Goal: Information Seeking & Learning: Learn about a topic

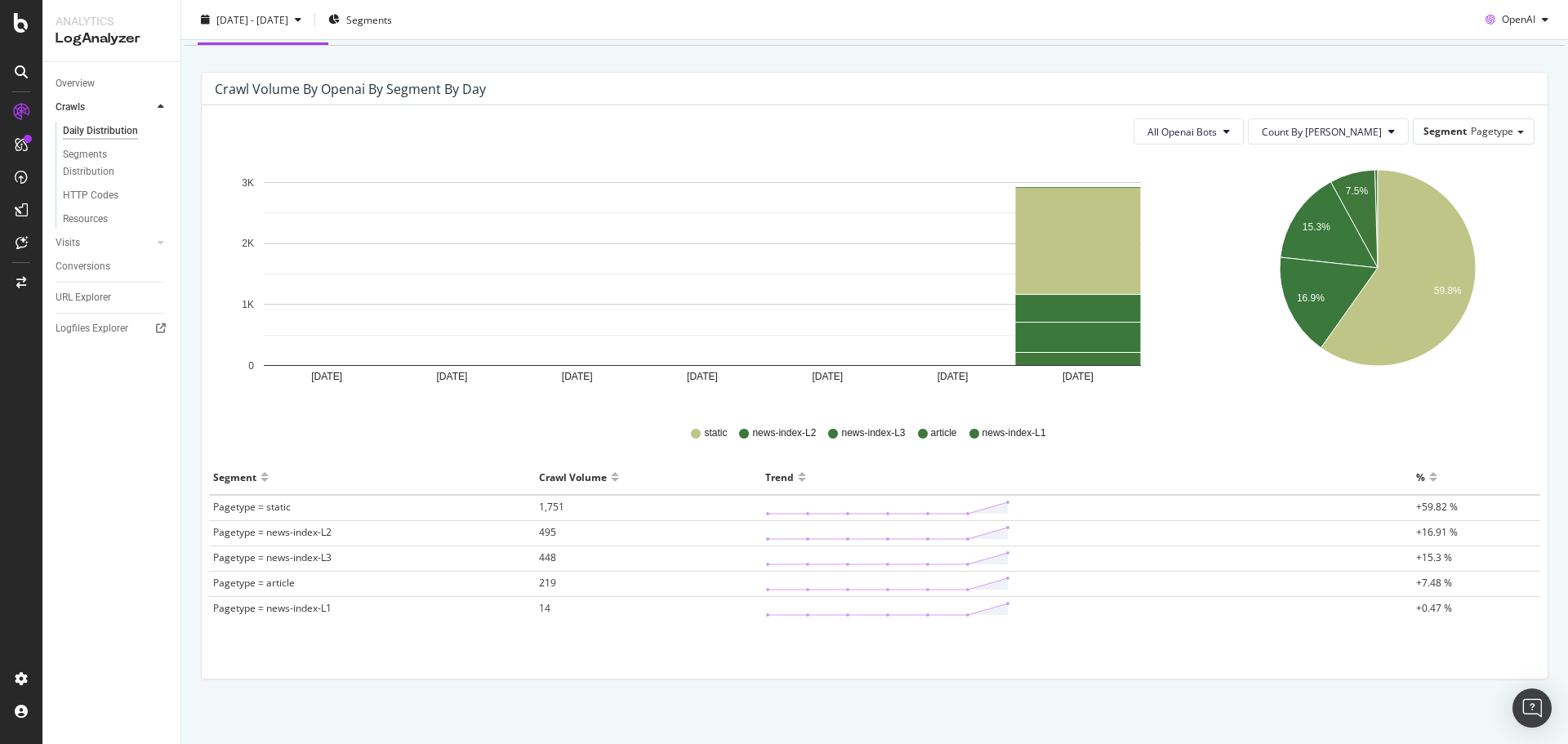
scroll to position [145, 0]
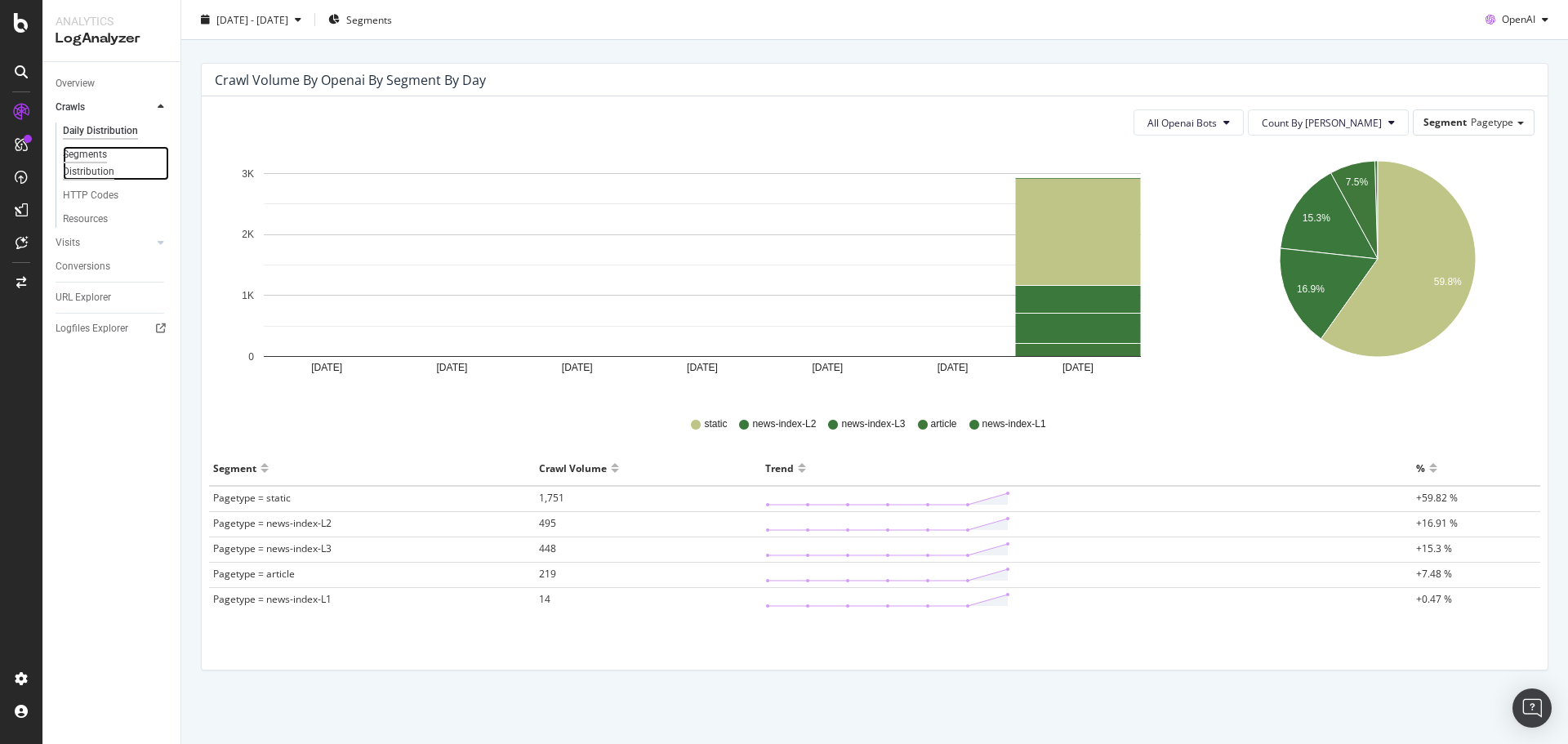
click at [102, 169] on div "Segments Distribution" at bounding box center [109, 163] width 91 height 34
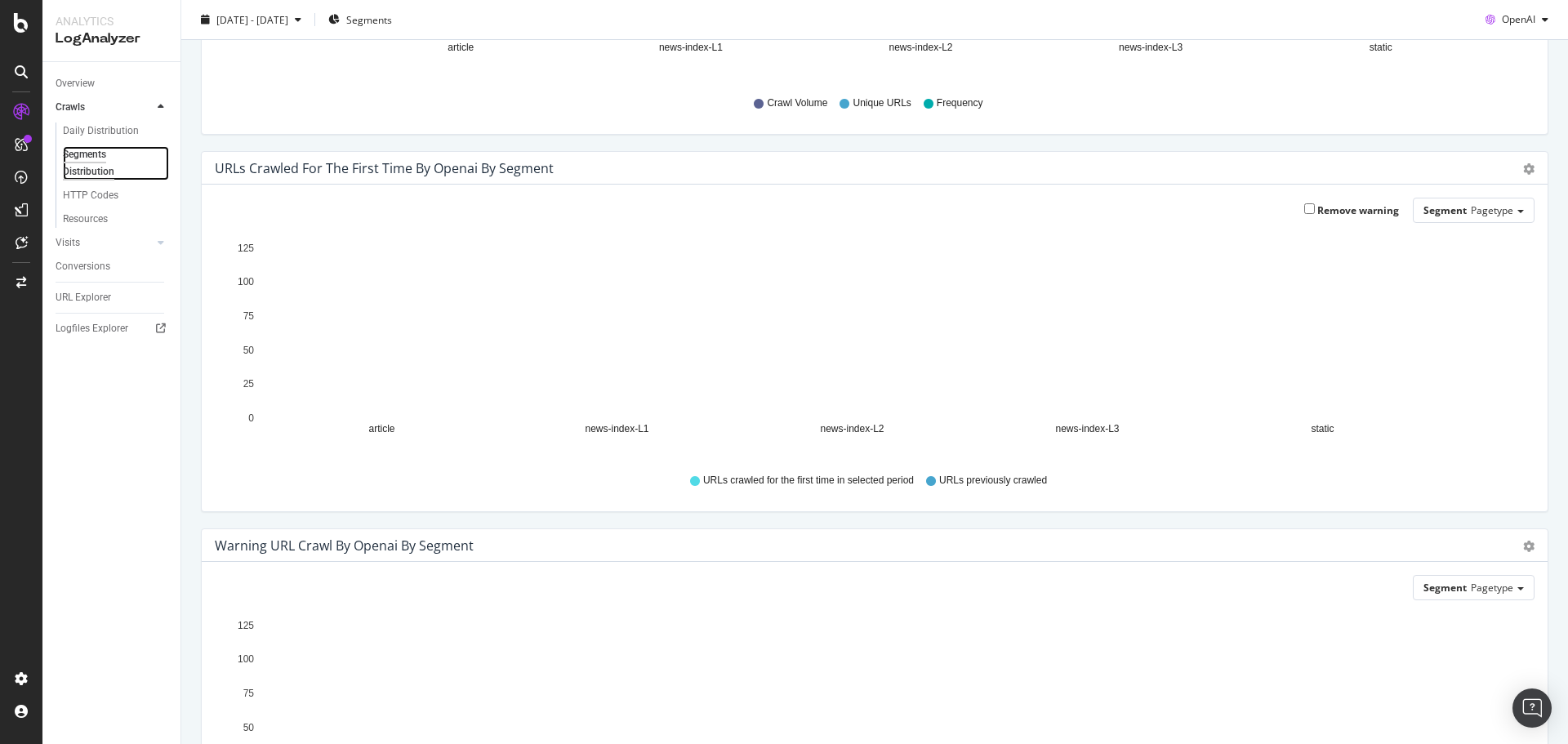
scroll to position [546, 0]
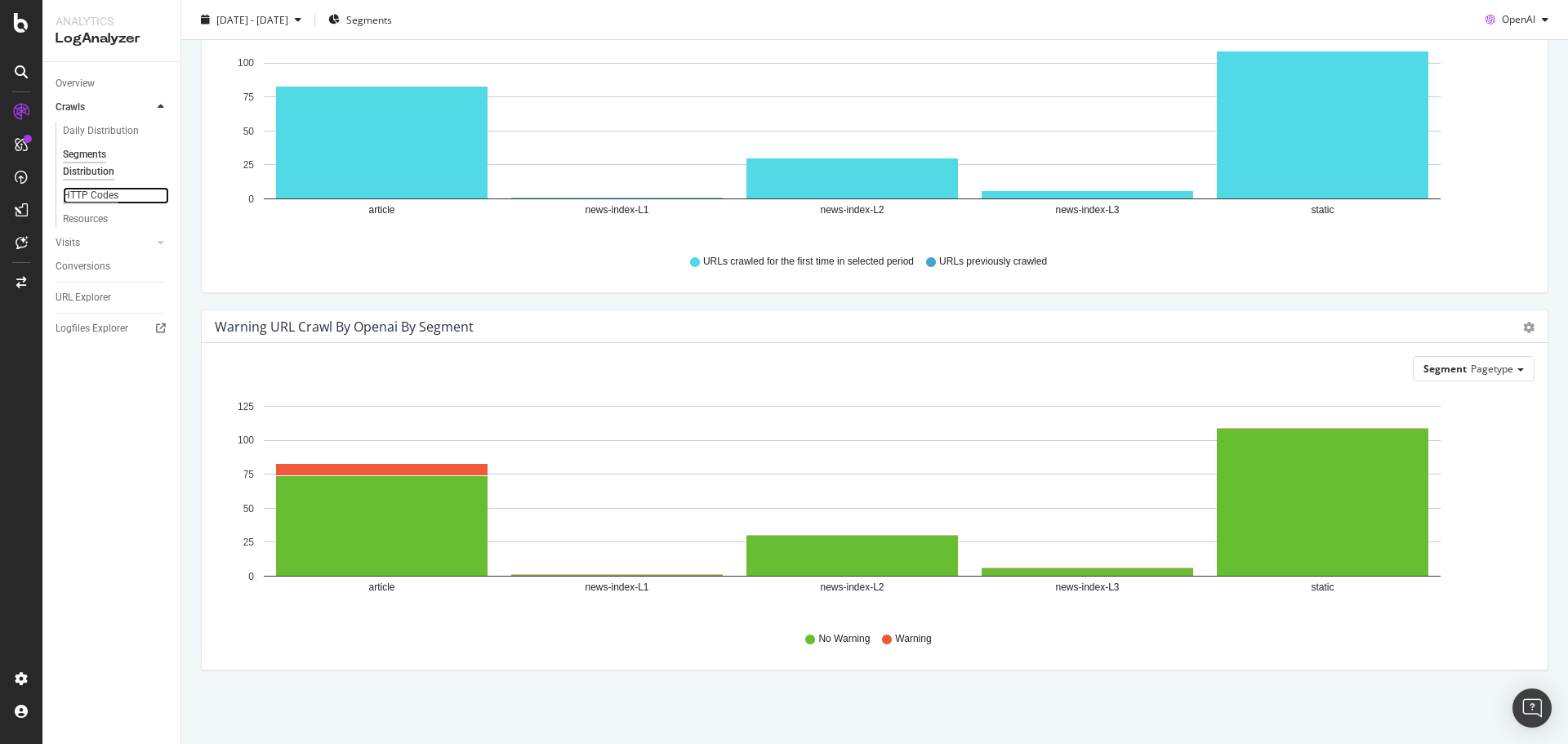
click at [97, 193] on div "HTTP Codes" at bounding box center [91, 195] width 56 height 17
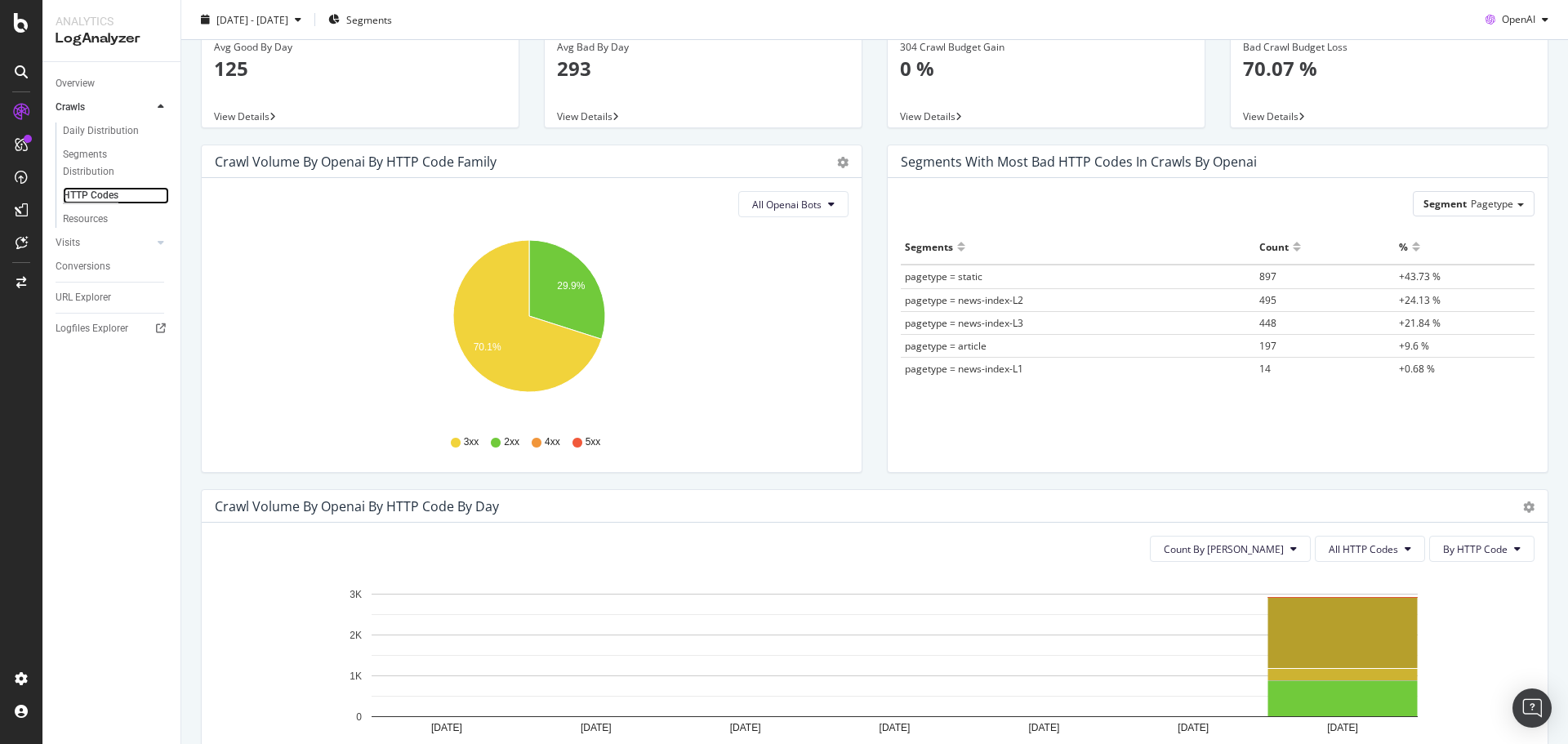
scroll to position [408, 0]
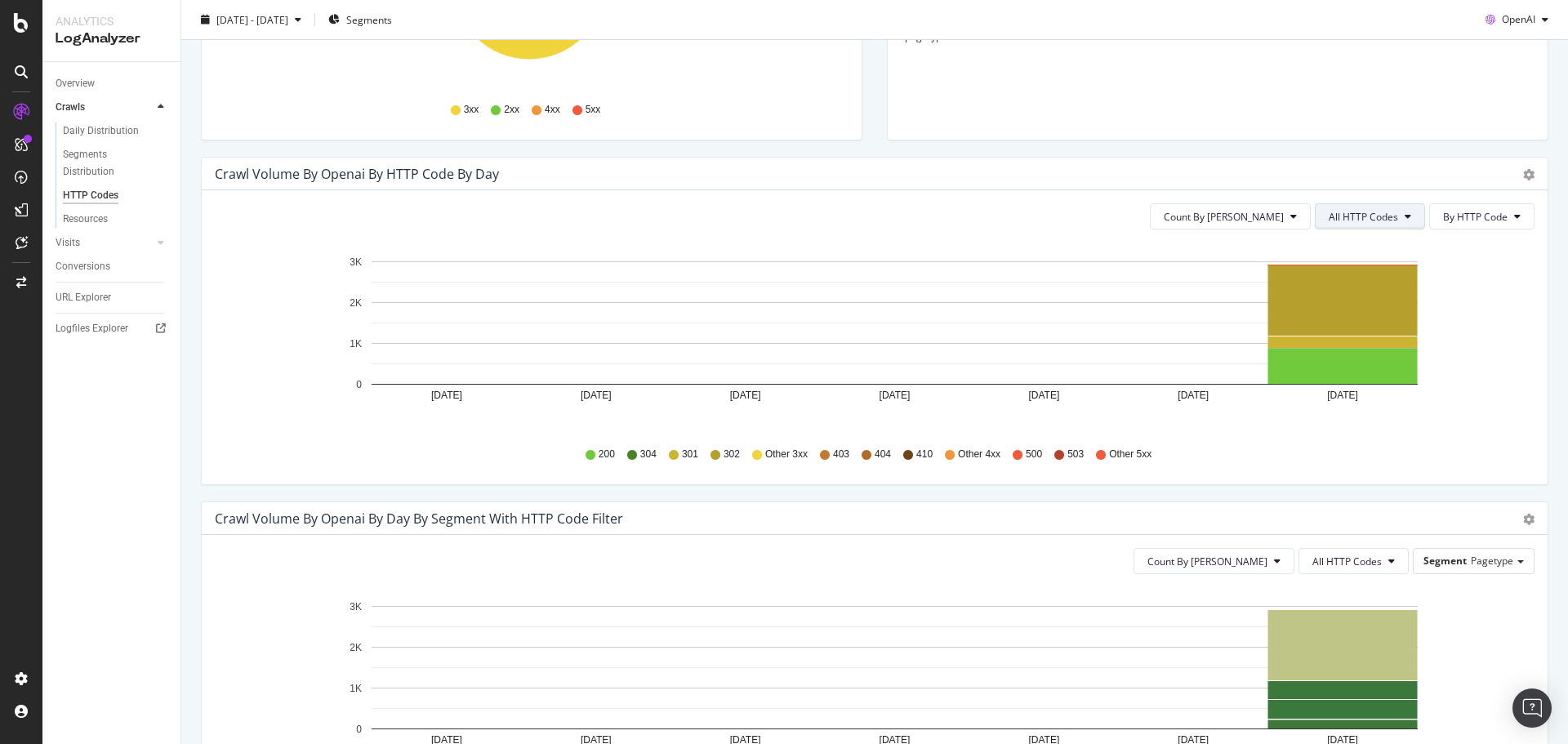
click at [1388, 212] on button "All HTTP Codes" at bounding box center [1369, 217] width 111 height 26
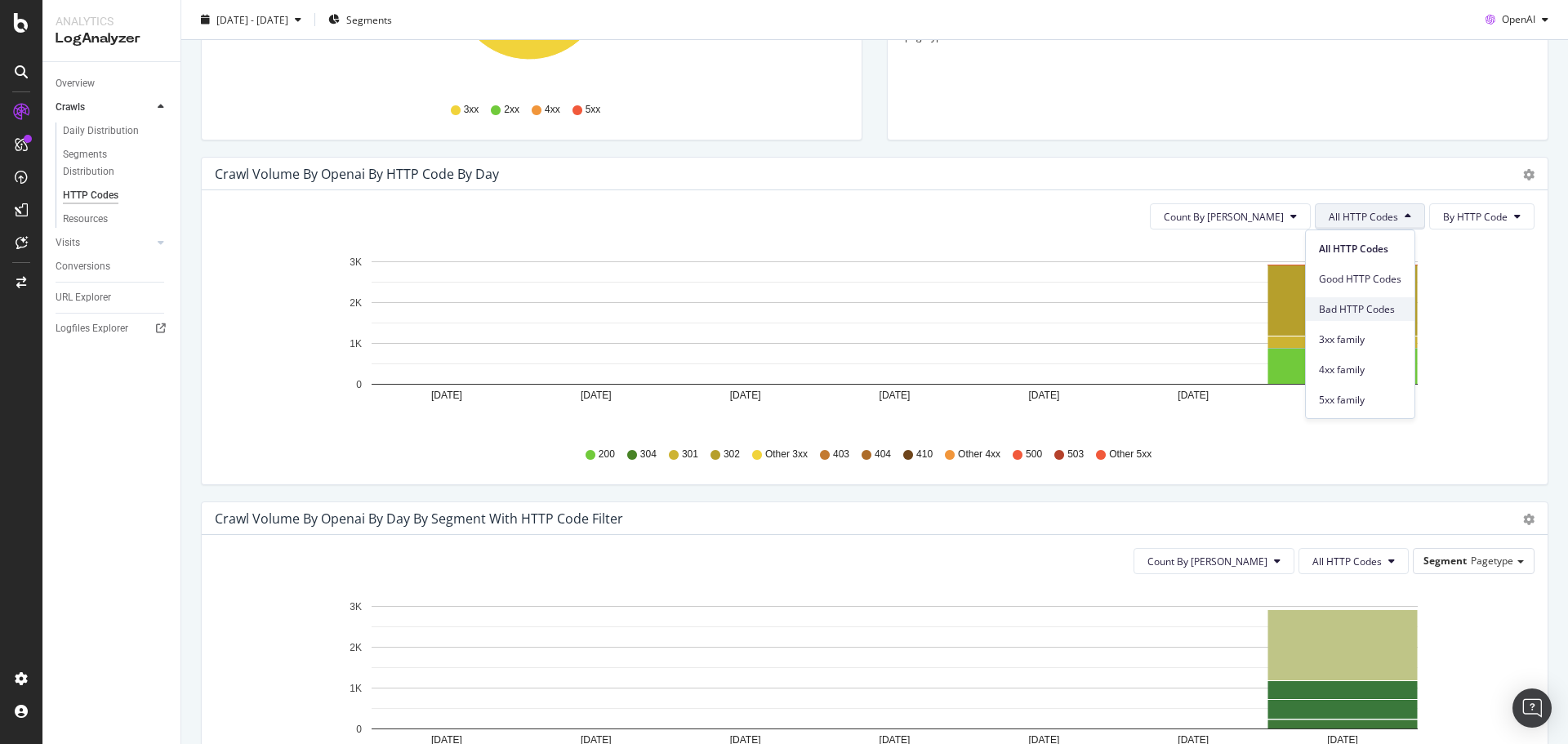
click at [1341, 313] on span "Bad HTTP Codes" at bounding box center [1360, 310] width 83 height 15
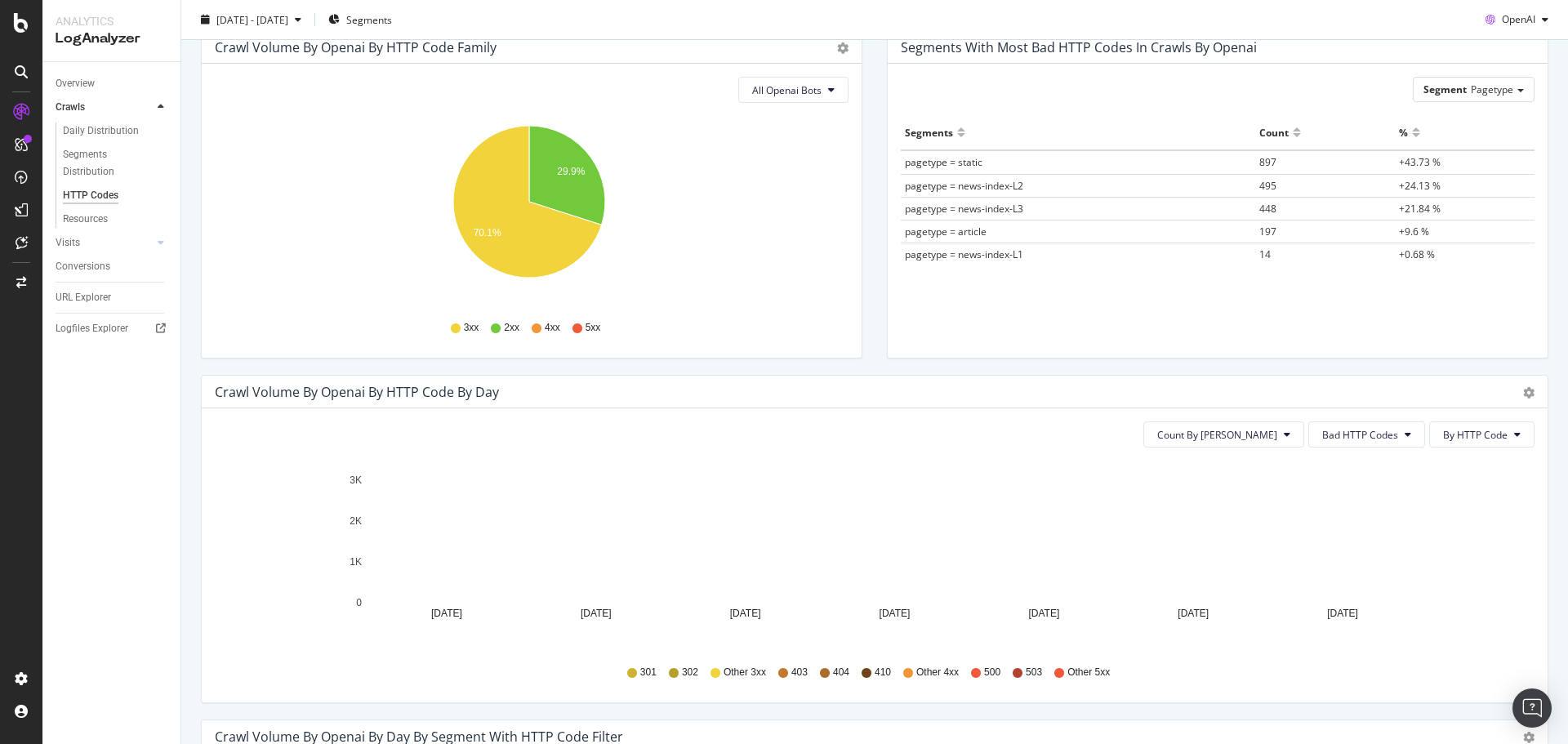
scroll to position [373, 0]
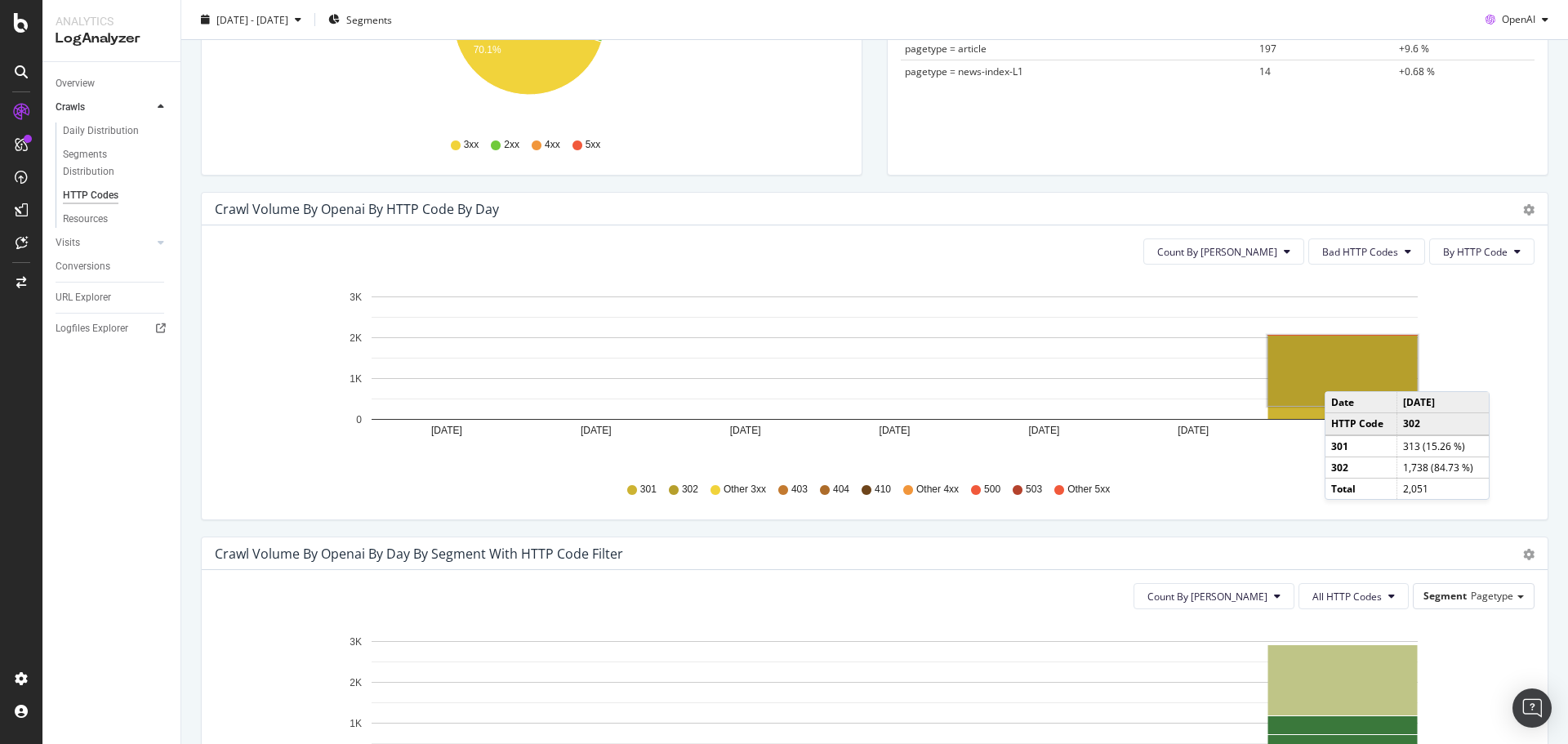
click at [1341, 375] on rect "A chart." at bounding box center [1342, 371] width 150 height 71
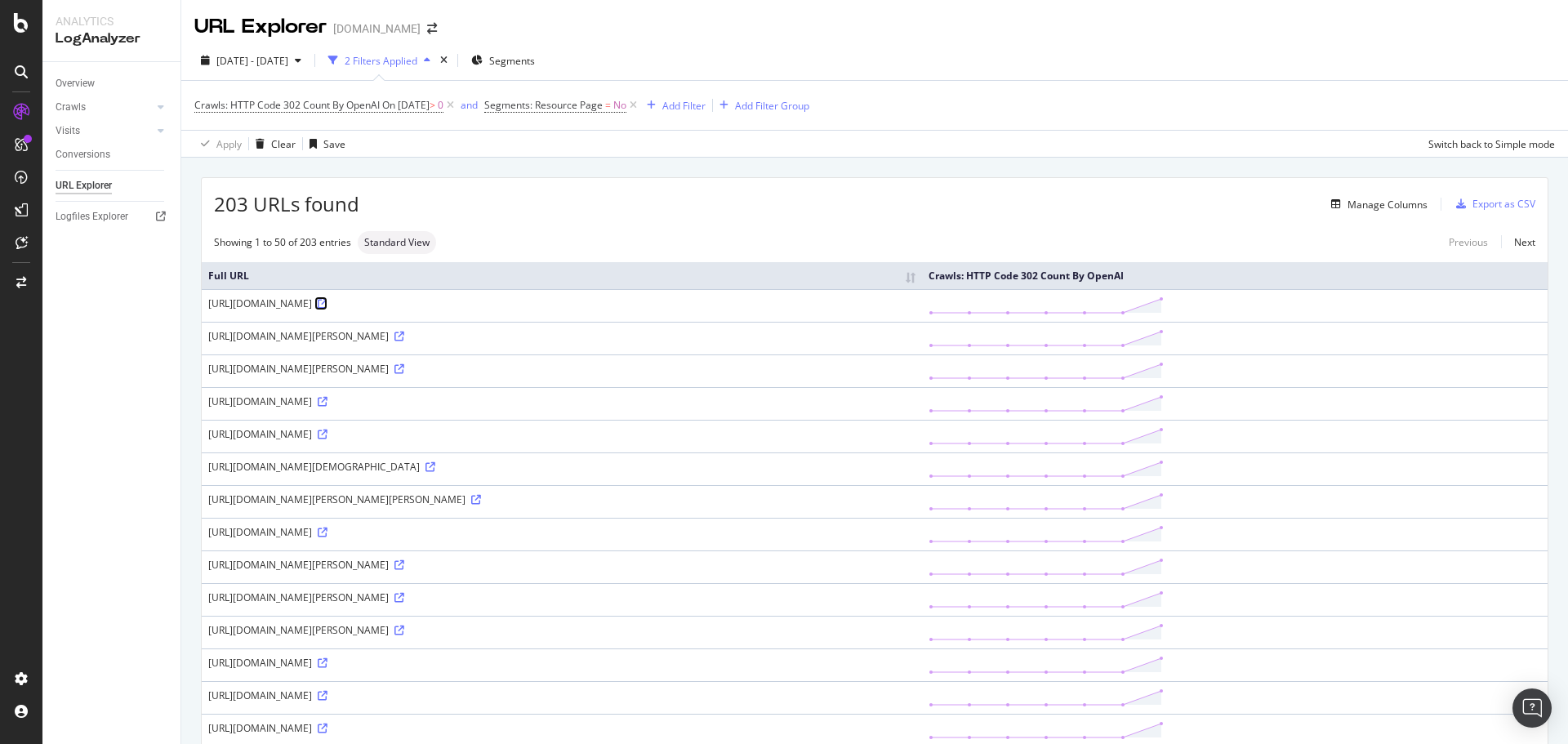
click at [327, 302] on icon at bounding box center [323, 304] width 10 height 10
click at [404, 341] on icon at bounding box center [399, 337] width 10 height 10
click at [327, 440] on icon at bounding box center [323, 434] width 10 height 10
click at [89, 104] on link "Crawls" at bounding box center [104, 107] width 98 height 17
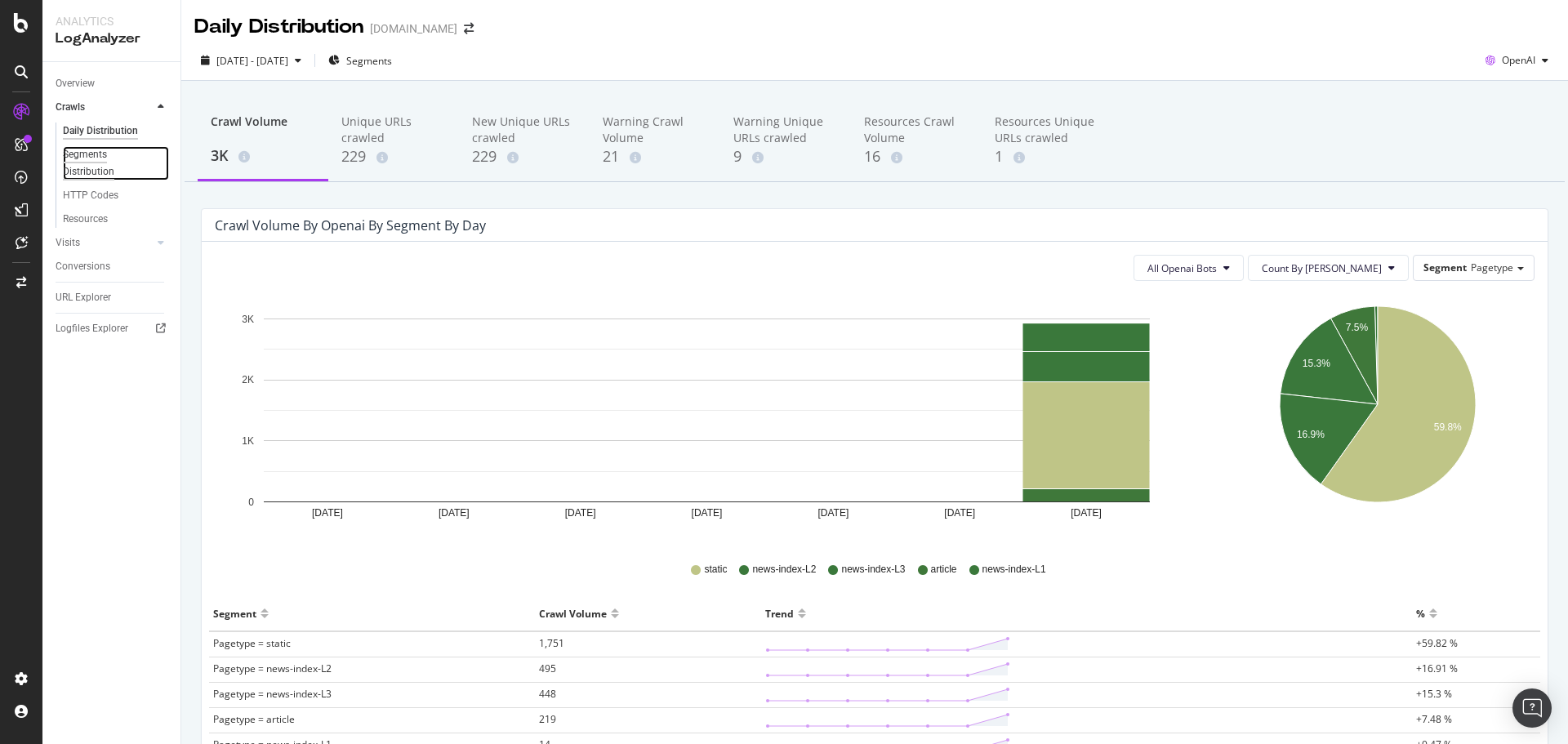
click at [99, 161] on div "Segments Distribution" at bounding box center [109, 163] width 91 height 34
